Goal: Navigation & Orientation: Find specific page/section

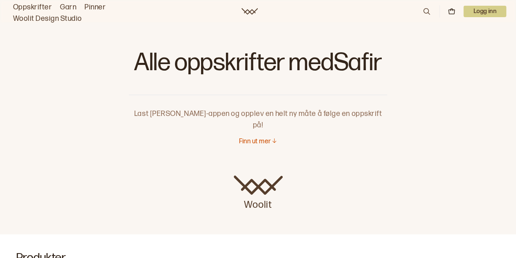
click at [31, 4] on link "Oppskrifter" at bounding box center [32, 7] width 39 height 11
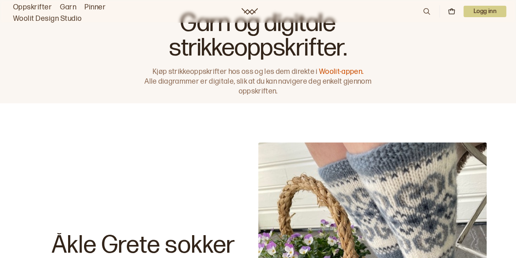
click at [67, 6] on link "Garn" at bounding box center [68, 7] width 16 height 11
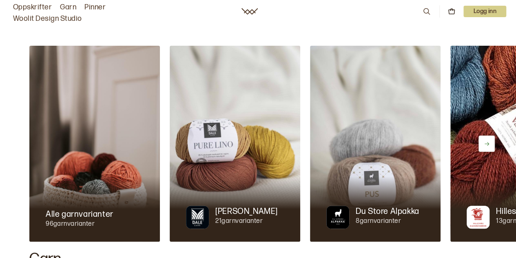
click at [488, 143] on icon at bounding box center [486, 144] width 4 height 4
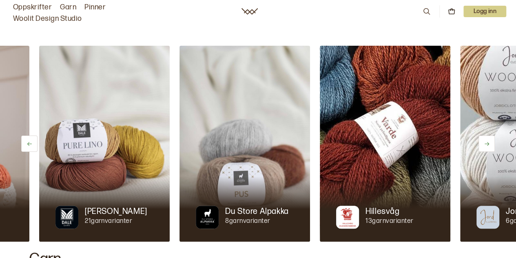
scroll to position [0, 140]
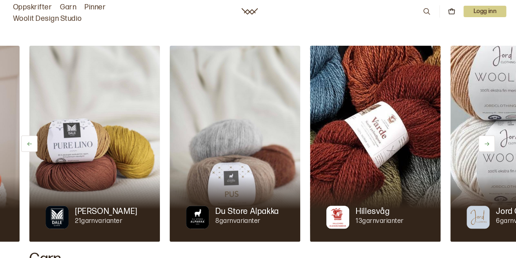
click at [488, 144] on icon at bounding box center [486, 144] width 4 height 4
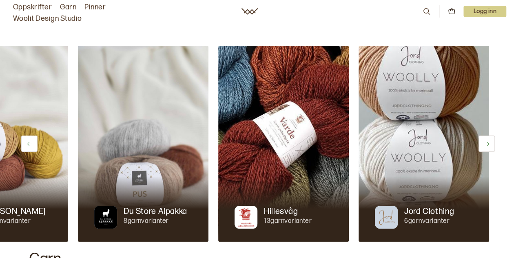
scroll to position [0, 234]
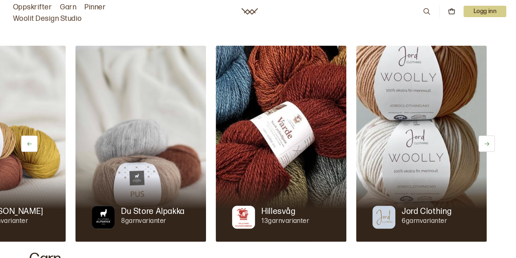
click at [488, 144] on icon at bounding box center [486, 144] width 4 height 4
click at [30, 144] on icon at bounding box center [29, 144] width 6 height 6
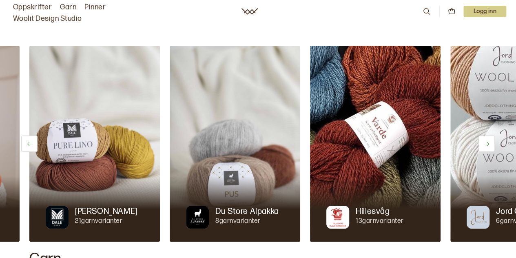
click at [29, 143] on icon at bounding box center [29, 144] width 6 height 6
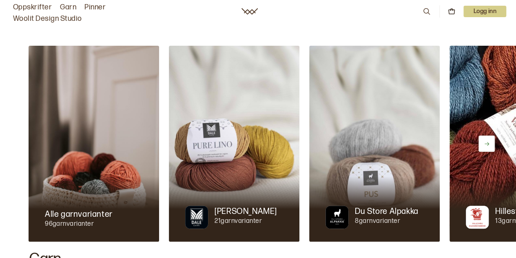
scroll to position [0, 0]
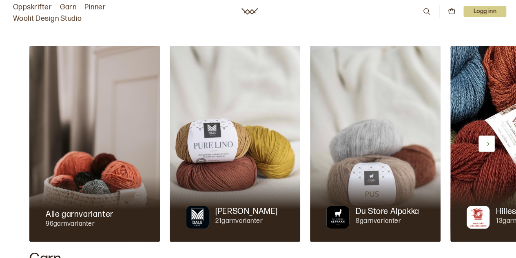
click at [29, 143] on img at bounding box center [94, 144] width 130 height 196
click at [78, 213] on p "Alle garnvarianter" at bounding box center [80, 213] width 68 height 11
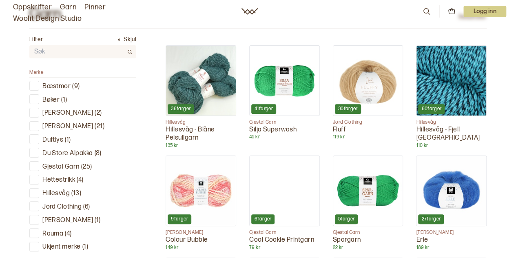
scroll to position [285, 0]
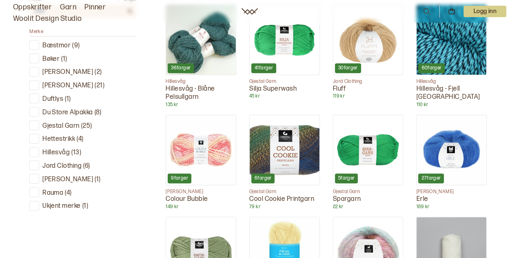
click at [69, 123] on p "Gjestal Garn" at bounding box center [60, 126] width 37 height 9
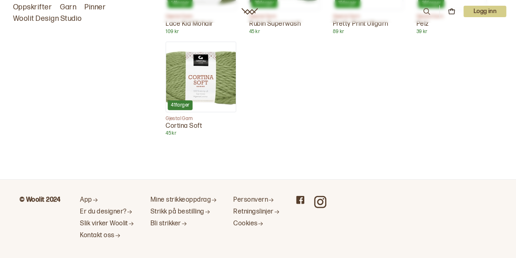
scroll to position [885, 0]
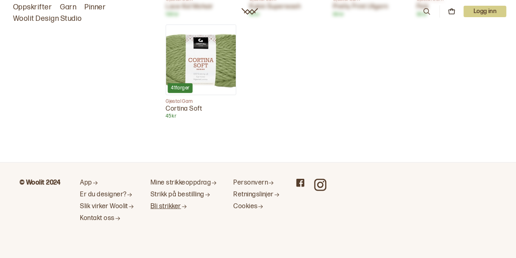
click at [172, 206] on link "Bli strikker" at bounding box center [183, 206] width 66 height 9
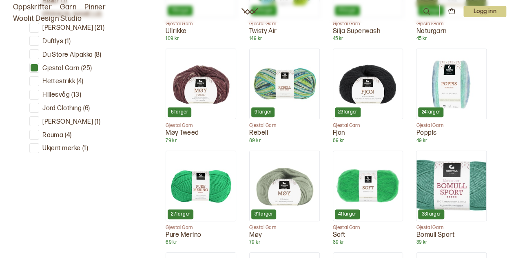
scroll to position [437, 0]
